Goal: Transaction & Acquisition: Purchase product/service

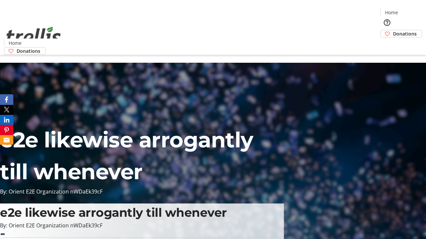
click at [393, 30] on span "Donations" at bounding box center [405, 33] width 24 height 7
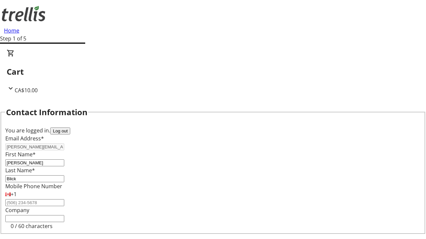
select select "CA"
type input "Kelowna"
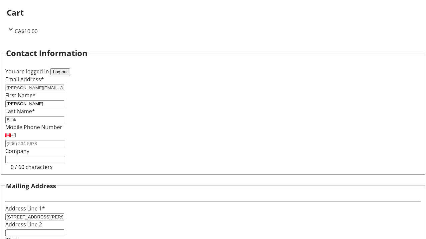
select select "BC"
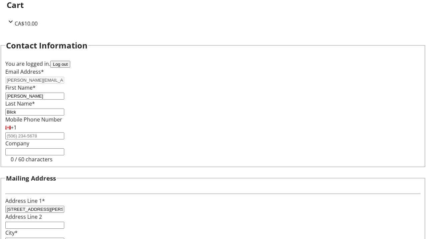
type input "Kelowna"
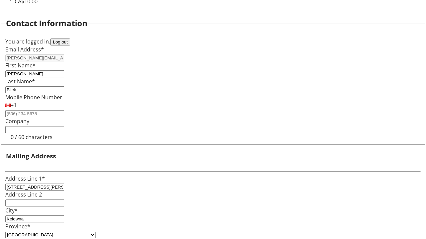
type input "V1Y 0C2"
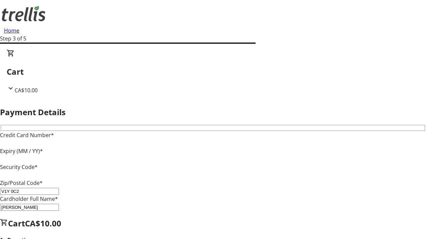
type input "V1Y 0C2"
